Goal: Check status: Check status

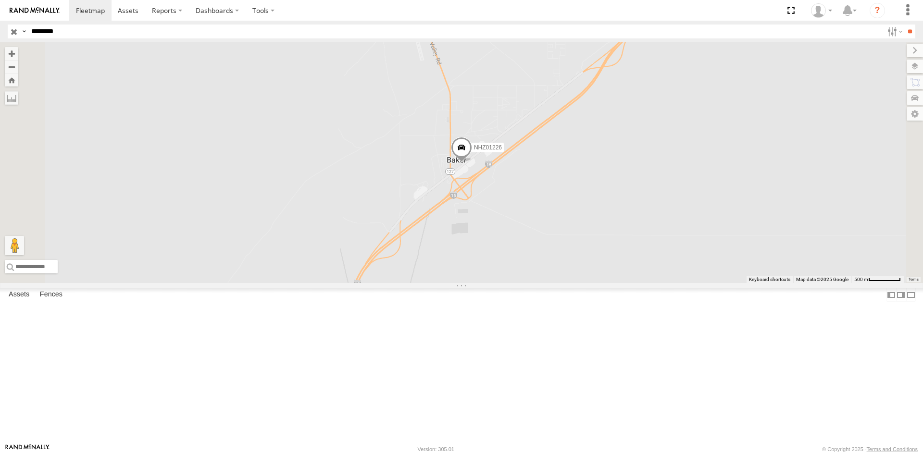
click at [0, 0] on span at bounding box center [0, 0] width 0 height 0
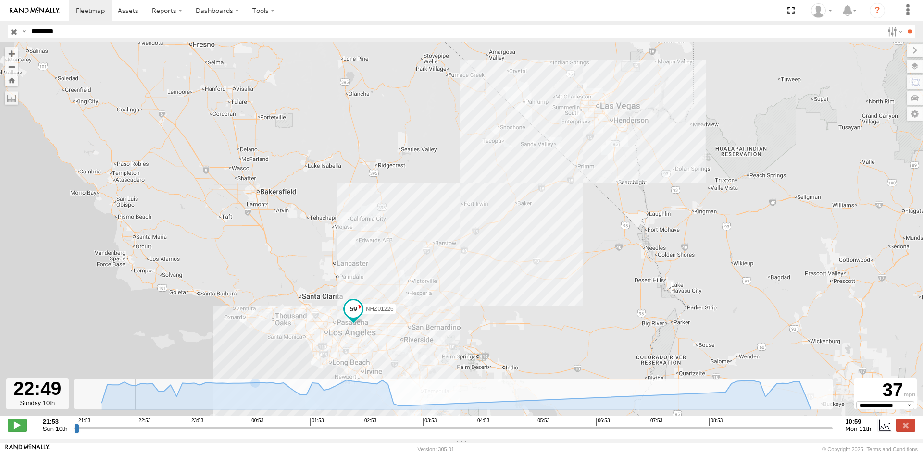
drag, startPoint x: 78, startPoint y: 433, endPoint x: 129, endPoint y: 417, distance: 53.8
type input "**********"
click at [129, 423] on input "range" at bounding box center [453, 427] width 759 height 9
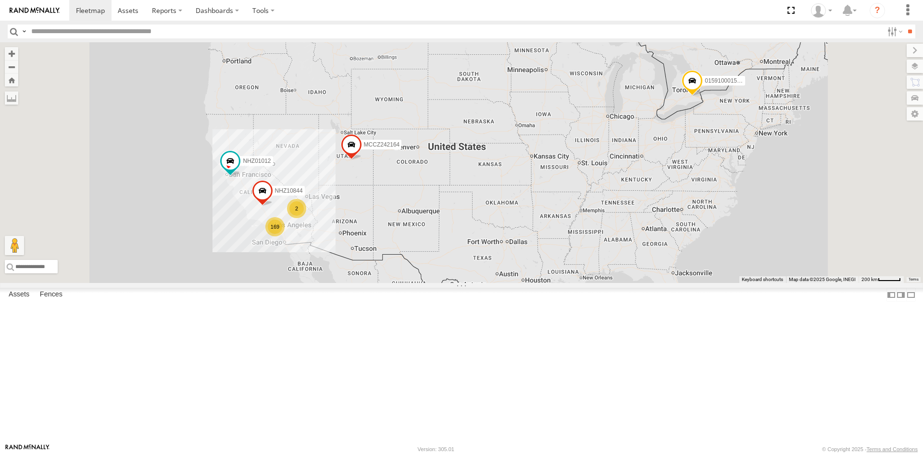
drag, startPoint x: 546, startPoint y: 4, endPoint x: 536, endPoint y: 0, distance: 10.2
click at [545, 4] on section at bounding box center [494, 10] width 851 height 21
click at [545, 15] on section at bounding box center [494, 10] width 851 height 21
click at [246, 28] on input "text" at bounding box center [455, 32] width 856 height 14
click at [239, 36] on input "text" at bounding box center [455, 32] width 856 height 14
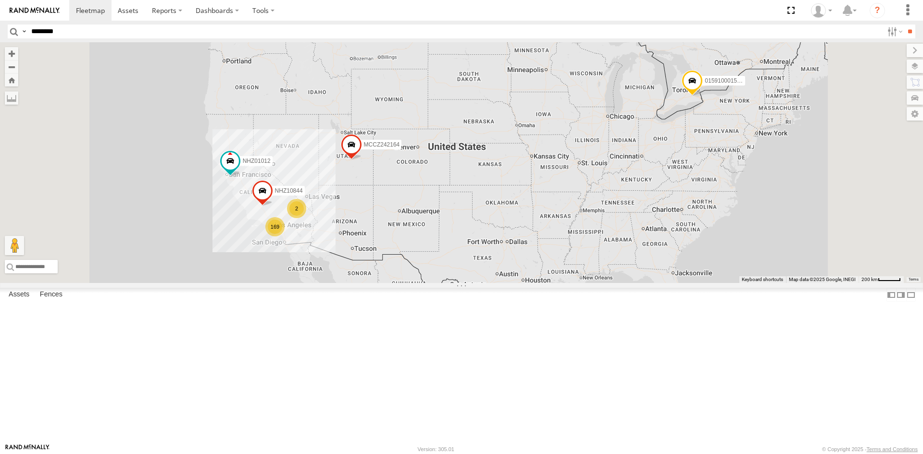
type input "********"
click at [904, 25] on input "**" at bounding box center [909, 32] width 11 height 14
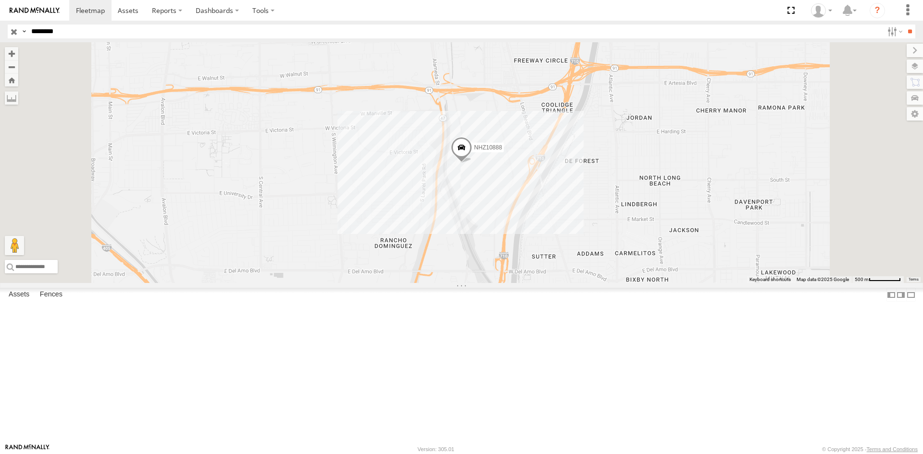
click at [0, 0] on span at bounding box center [0, 0] width 0 height 0
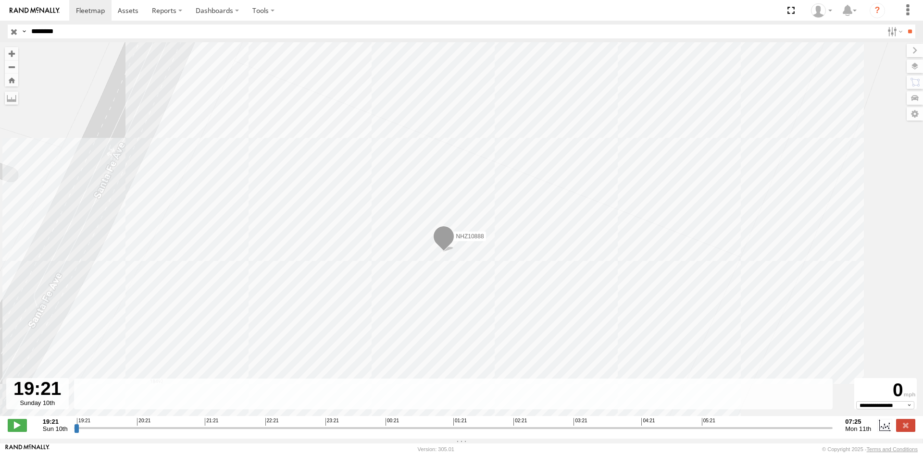
click at [47, 410] on div at bounding box center [37, 393] width 62 height 31
click at [11, 97] on label at bounding box center [11, 97] width 13 height 13
click at [883, 431] on label at bounding box center [884, 425] width 14 height 12
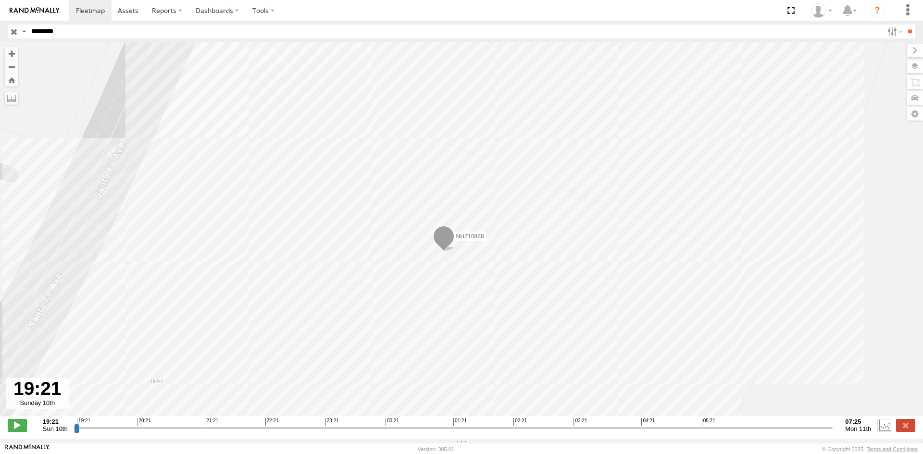
click at [883, 431] on label at bounding box center [884, 425] width 14 height 12
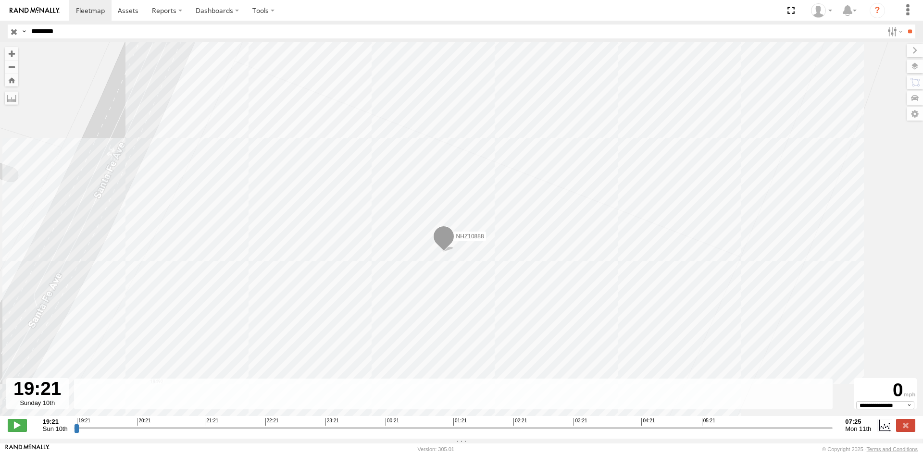
click at [863, 432] on span "Mon 11th" at bounding box center [858, 428] width 26 height 7
drag, startPoint x: 854, startPoint y: 431, endPoint x: 848, endPoint y: 431, distance: 5.8
click at [853, 431] on span "Mon 11th" at bounding box center [858, 428] width 26 height 7
drag, startPoint x: 75, startPoint y: 434, endPoint x: 46, endPoint y: 435, distance: 29.8
click at [74, 433] on input "range" at bounding box center [453, 427] width 759 height 9
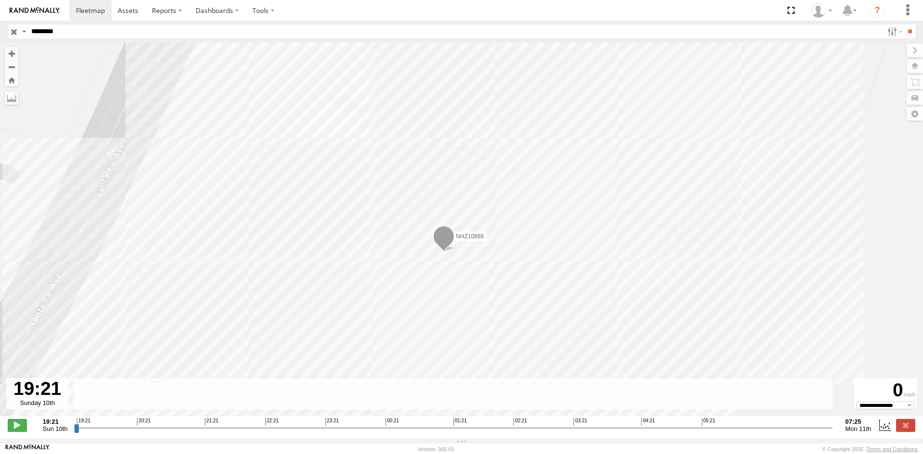
click at [44, 433] on span "Sun 10th" at bounding box center [55, 428] width 25 height 7
click at [15, 429] on span at bounding box center [17, 425] width 19 height 12
type input "**********"
click at [885, 36] on label at bounding box center [893, 32] width 21 height 14
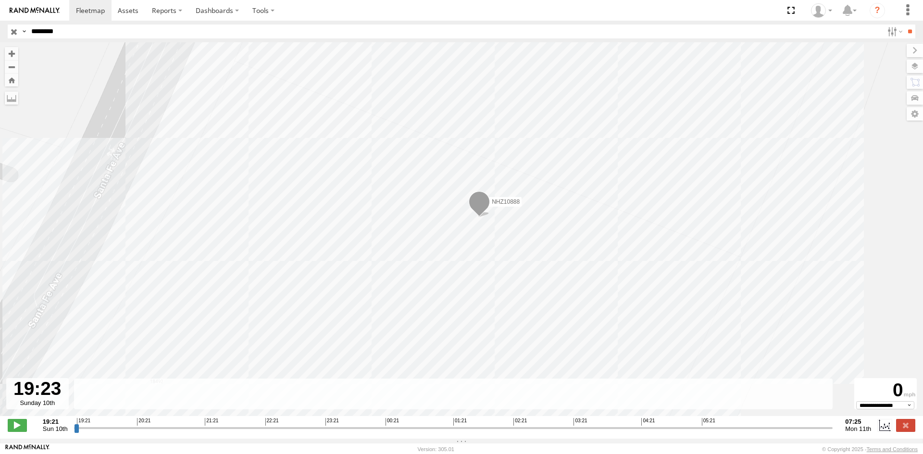
click at [12, 32] on input "button" at bounding box center [14, 32] width 12 height 14
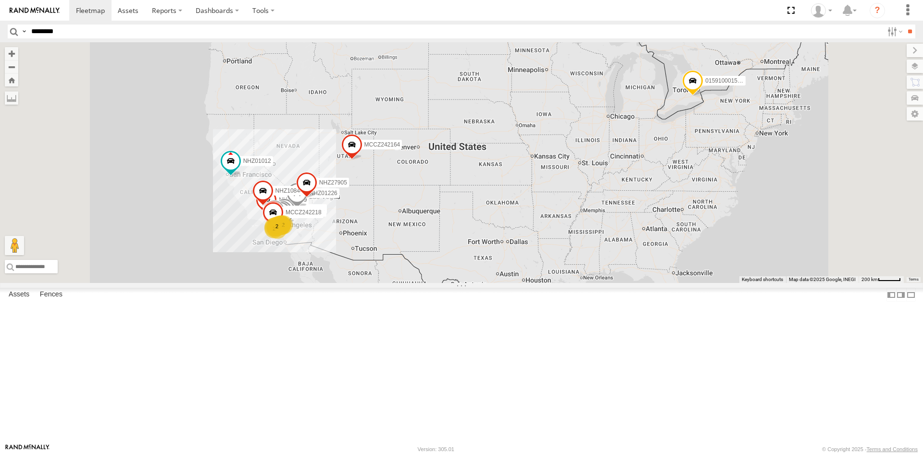
click at [0, 0] on label at bounding box center [0, 0] width 0 height 0
click at [377, 175] on div "3 102 NHZ15720 NHZ10906 9 3 4 NHZ10846 MCCZ242182 NHZ10847 4 5 NHZ26898 ULSZ302…" at bounding box center [461, 162] width 923 height 241
click at [421, 155] on div "3 102 NHZ15720 NHZ10906 9 3 4 NHZ10846 MCCZ242182 NHZ10847 4 5 NHZ26898 ULSZ302…" at bounding box center [461, 162] width 923 height 241
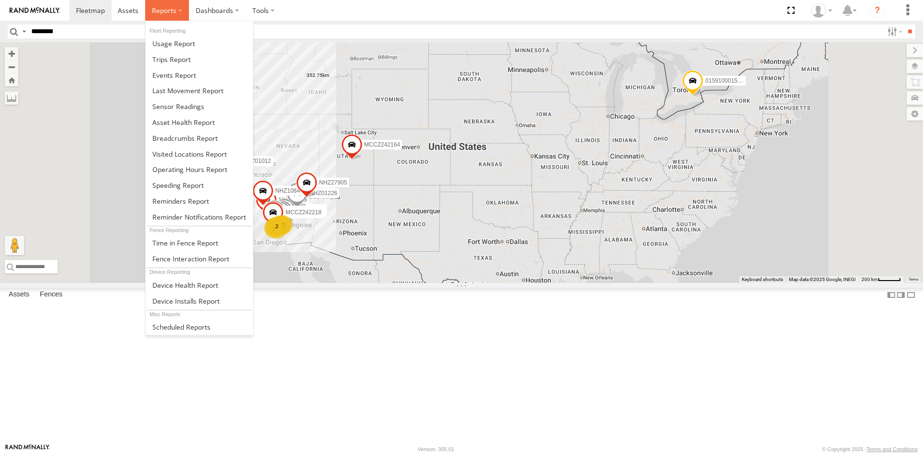
click at [173, 13] on span at bounding box center [164, 10] width 25 height 9
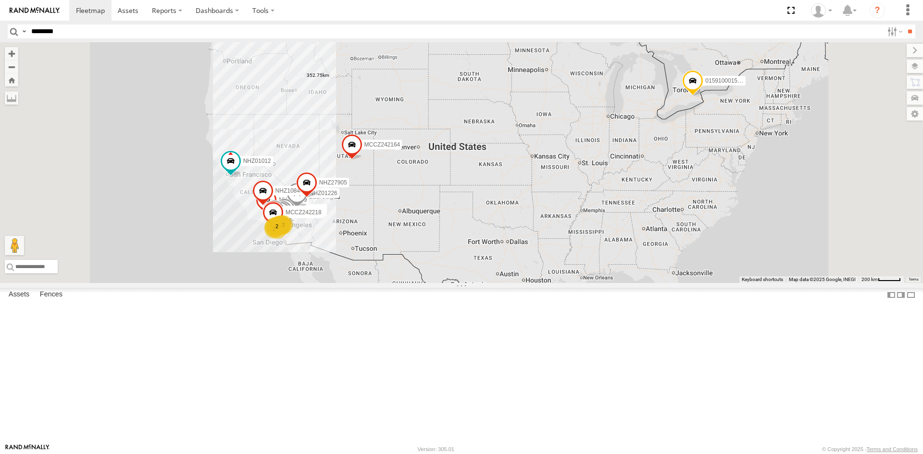
click at [114, 36] on input "********" at bounding box center [455, 32] width 856 height 14
paste input "**********"
type input "**********"
drag, startPoint x: 113, startPoint y: 35, endPoint x: 0, endPoint y: 34, distance: 113.4
click at [0, 34] on header "Search Query Asset ID Asset Label Registration Manufacturer Model VIN Job ID" at bounding box center [461, 32] width 923 height 22
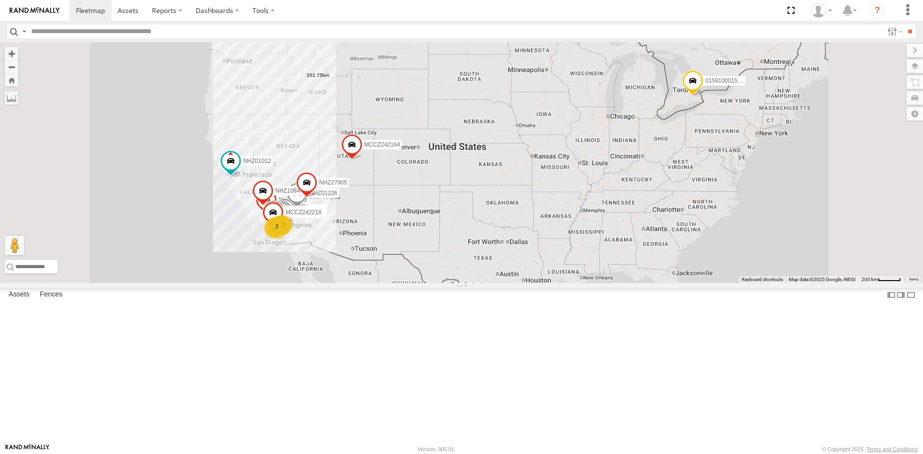
drag, startPoint x: 491, startPoint y: 161, endPoint x: 495, endPoint y: 134, distance: 26.7
click at [491, 161] on div "3 102 NHZ15720 NHZ10906 9 3 4 NHZ10846 MCCZ242182 NHZ10847 4 5 NHZ26898 ULSZ302…" at bounding box center [461, 162] width 923 height 241
